Goal: Book appointment/travel/reservation

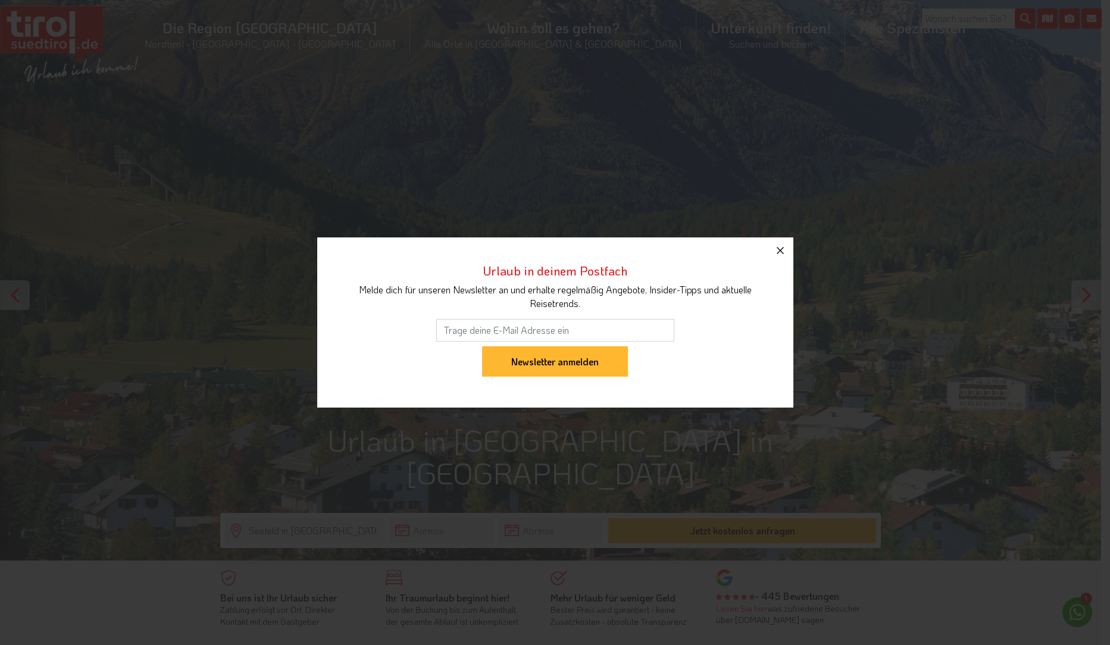
click at [774, 249] on icon "button" at bounding box center [780, 250] width 14 height 14
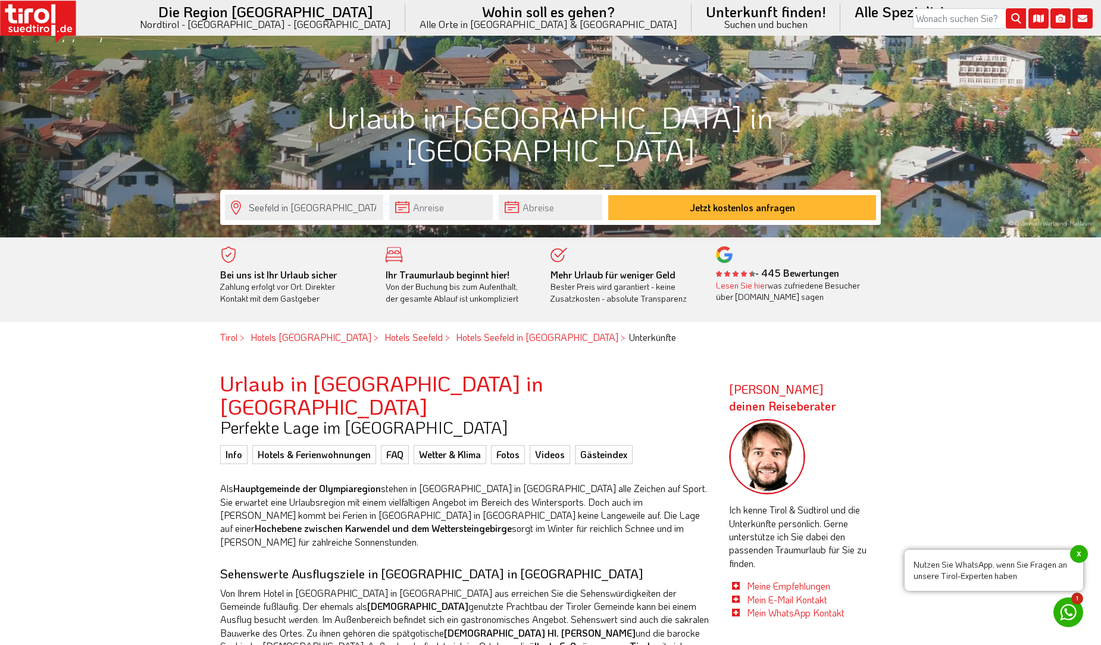
scroll to position [298, 0]
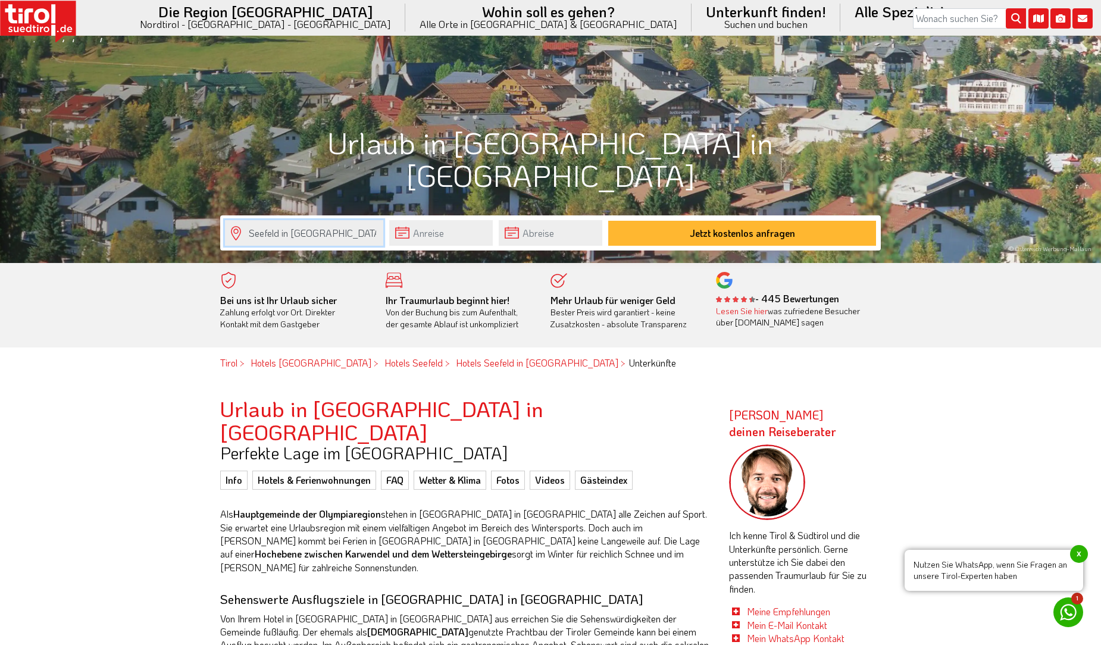
click at [340, 237] on input "Seefeld in [GEOGRAPHIC_DATA]" at bounding box center [304, 233] width 158 height 26
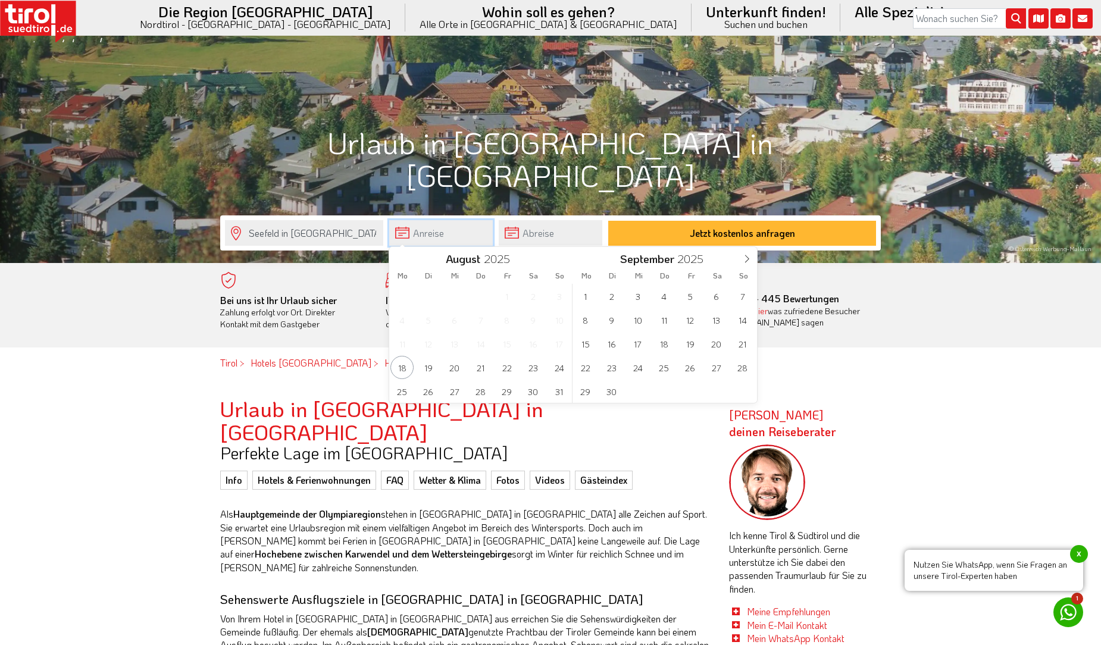
click at [448, 231] on input "text" at bounding box center [441, 233] width 104 height 26
click at [511, 390] on span "29" at bounding box center [506, 391] width 23 height 23
click at [632, 297] on span "3" at bounding box center [637, 295] width 23 height 23
type input "[DATE]"
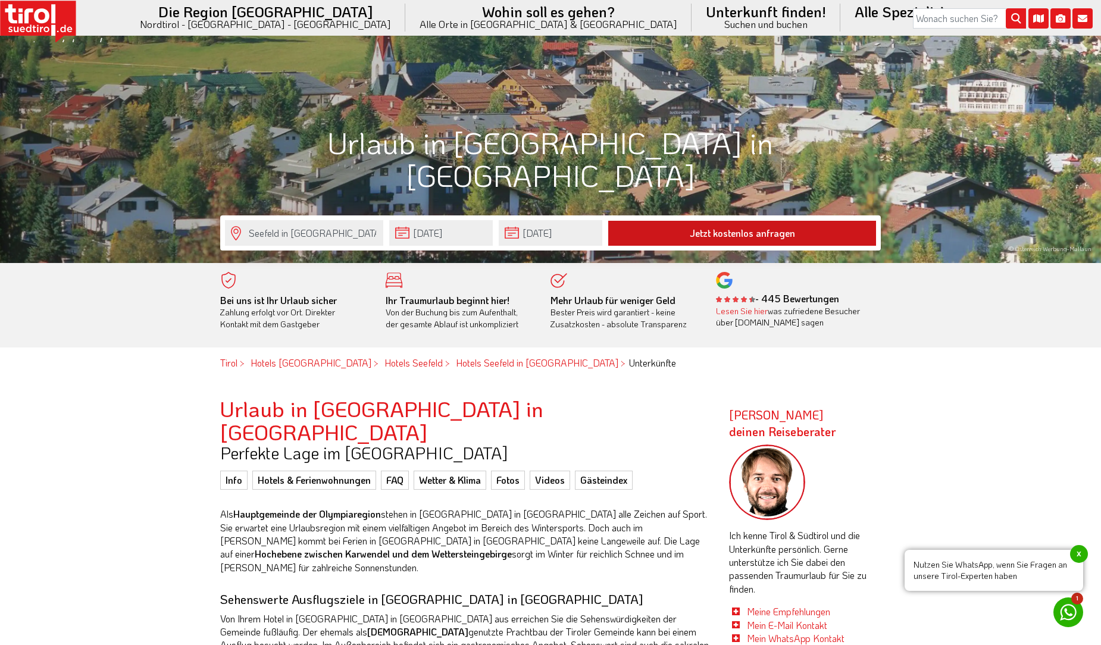
click at [707, 222] on button "Jetzt kostenlos anfragen" at bounding box center [742, 233] width 268 height 25
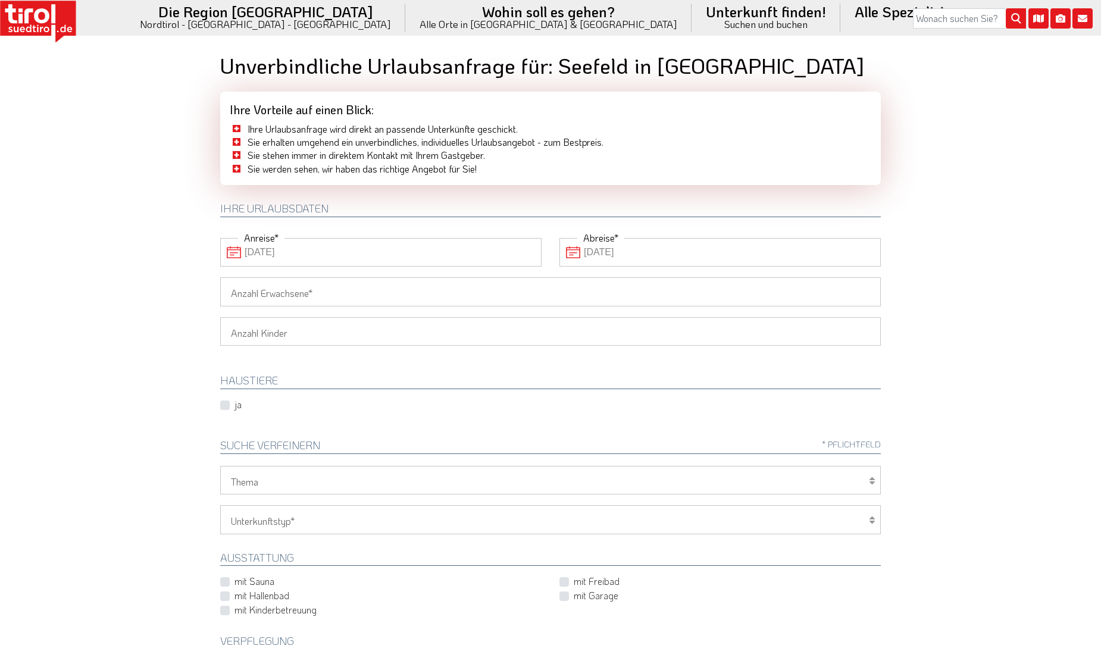
click at [380, 296] on input "Anzahl Erwachsene" at bounding box center [550, 291] width 661 height 29
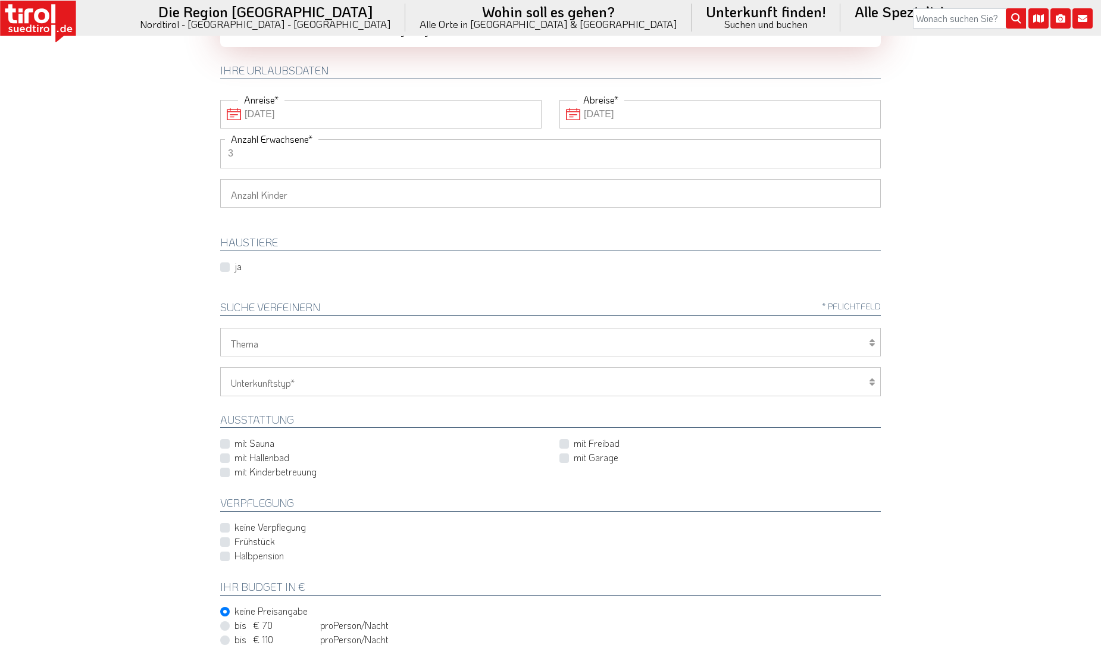
scroll to position [298, 0]
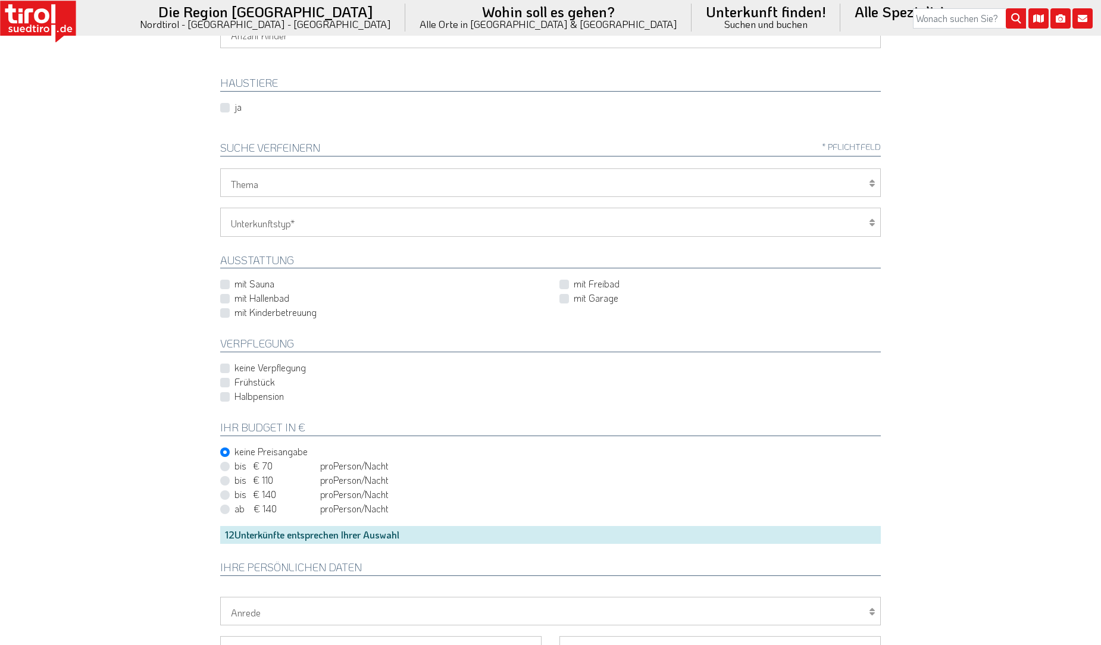
type input "3"
click at [438, 190] on select "Wellness Mountainbiken/Radfahren Familie Wandern Sport Skifahren Motorrad Golf" at bounding box center [550, 182] width 661 height 29
select select "7395"
click at [220, 168] on select "Wellness Mountainbiken/Radfahren Familie Wandern Sport Skifahren Motorrad Golf" at bounding box center [550, 182] width 661 height 29
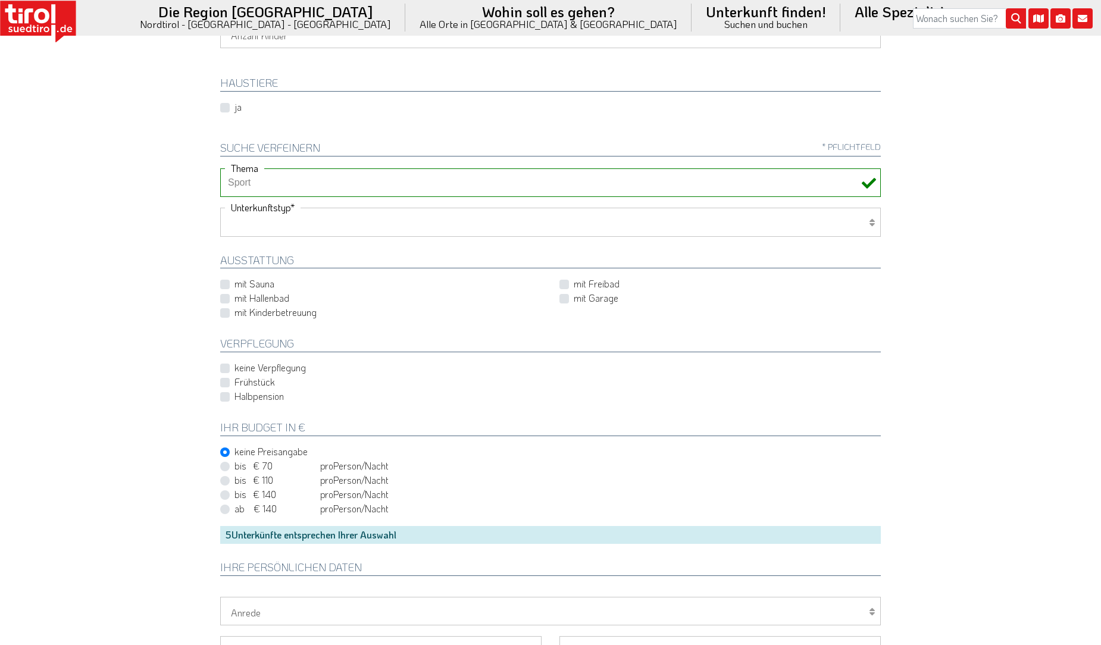
click at [373, 227] on select "Hotel 1-3 Sterne Hotel 4-5 Sterne Ferienwohnung Chalet/Ferienhaus Bauernhöfe" at bounding box center [550, 222] width 661 height 29
select select "2"
click at [220, 208] on select "Hotel 1-3 Sterne Hotel 4-5 Sterne Ferienwohnung Chalet/Ferienhaus Bauernhöfe" at bounding box center [550, 222] width 661 height 29
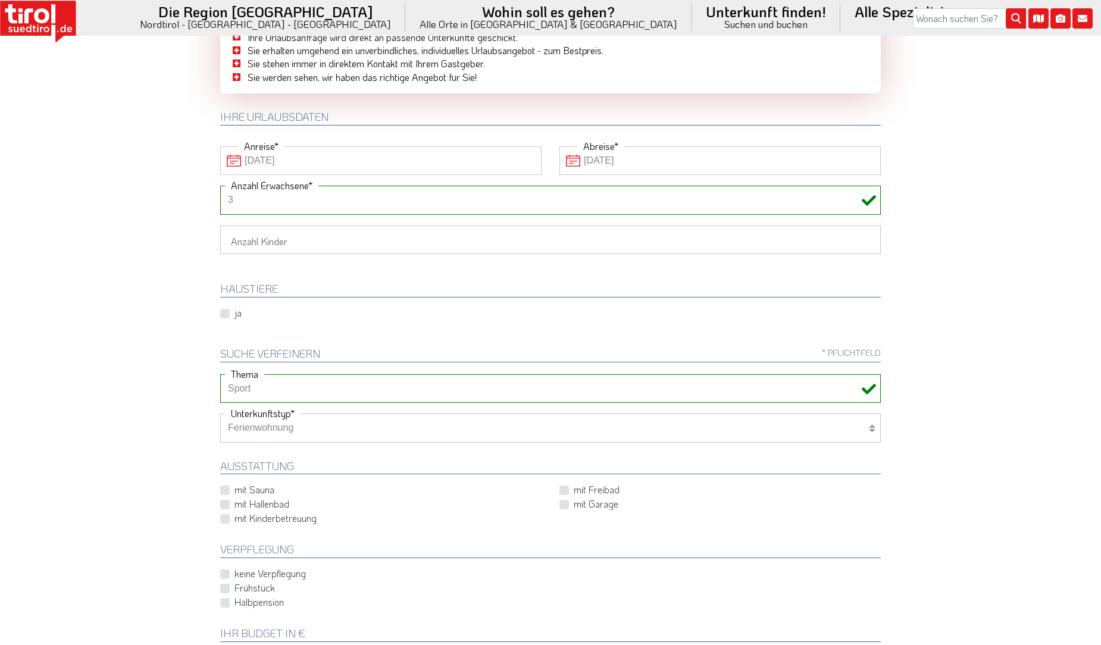
scroll to position [0, 0]
